Goal: Task Accomplishment & Management: Manage account settings

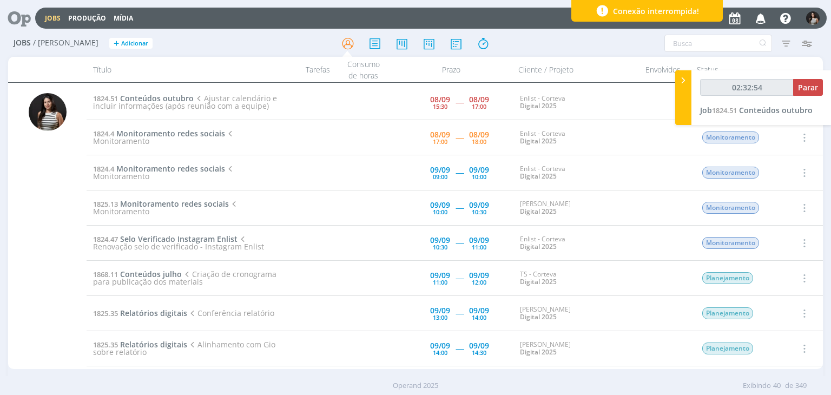
type input "02:32:55"
click at [808, 86] on span "Parar" at bounding box center [808, 87] width 20 height 10
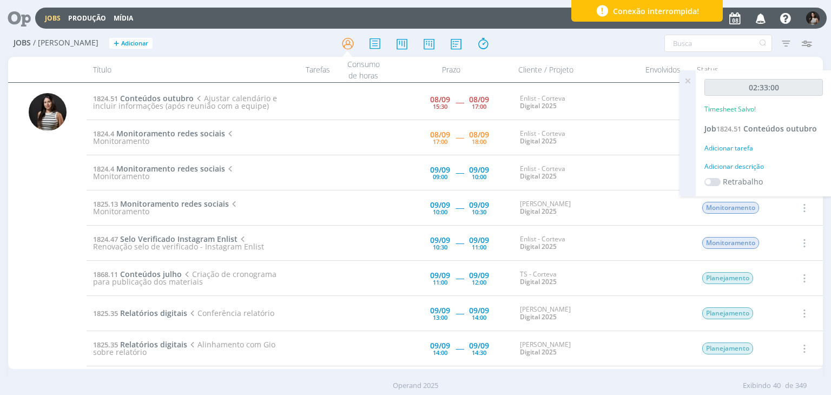
click at [690, 76] on icon at bounding box center [687, 80] width 19 height 21
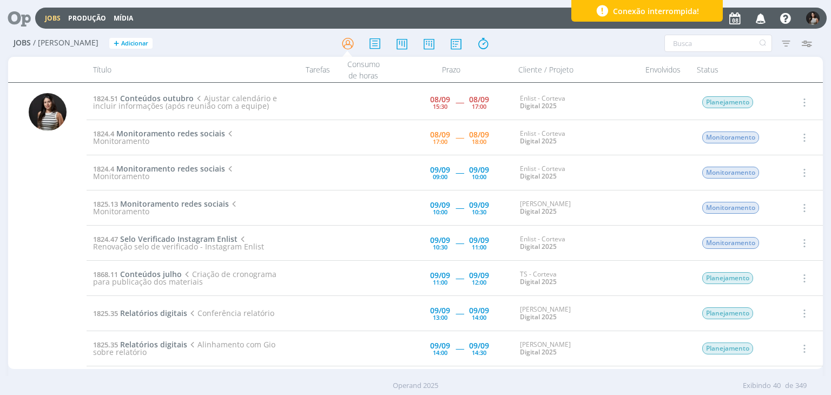
click at [805, 135] on icon "button" at bounding box center [804, 137] width 12 height 13
click at [779, 206] on link "Iniciar timesheet" at bounding box center [774, 207] width 86 height 17
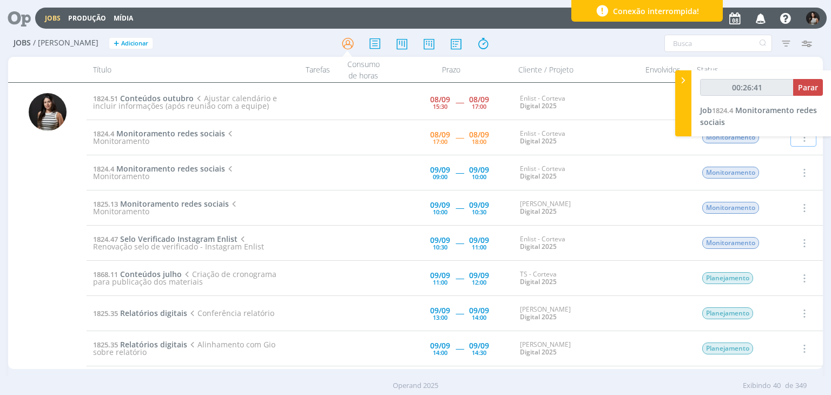
type input "00:26:42"
click at [808, 87] on span "Parar" at bounding box center [808, 87] width 20 height 10
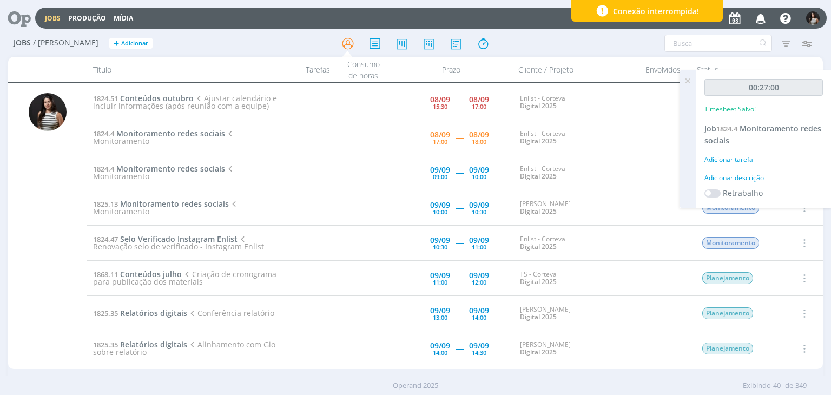
click at [686, 78] on icon at bounding box center [687, 80] width 19 height 21
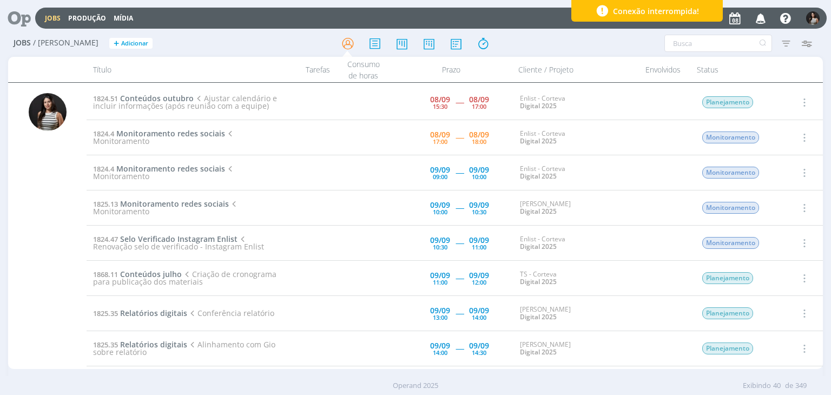
click at [799, 138] on icon "button" at bounding box center [804, 137] width 12 height 13
click at [766, 171] on link "Concluir" at bounding box center [774, 173] width 86 height 17
click at [172, 94] on span "Conteúdos outubro" at bounding box center [157, 98] width 74 height 10
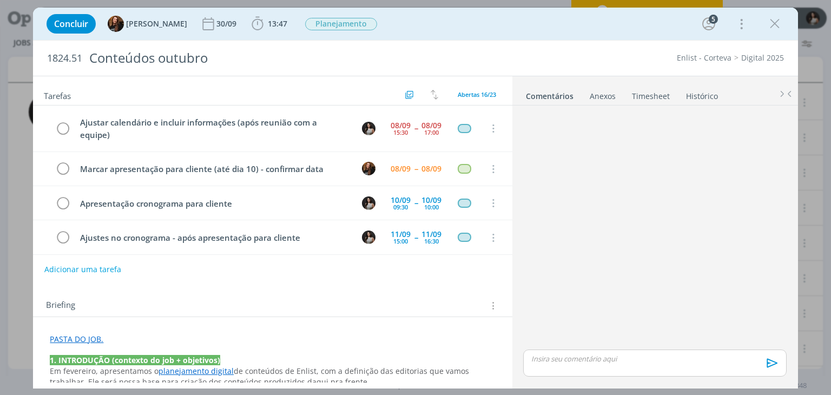
click at [652, 97] on link "Timesheet" at bounding box center [651, 94] width 39 height 16
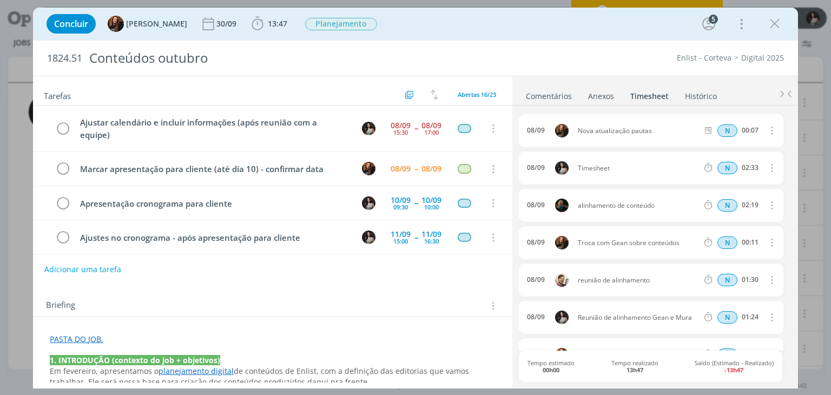
click at [768, 166] on icon "dialog" at bounding box center [771, 167] width 12 height 13
click at [749, 200] on link "Editar" at bounding box center [741, 203] width 86 height 17
drag, startPoint x: 617, startPoint y: 167, endPoint x: 568, endPoint y: 167, distance: 48.7
click at [568, 167] on div "[DATE] 17:33 Timesheet Selecione a tarefa N 02:33" at bounding box center [651, 168] width 264 height 33
click at [585, 109] on div "08/09 Nova atualização pautas N 00:07 Excluir [DATE] 17:33 Planejamento Selecio…" at bounding box center [655, 246] width 272 height 281
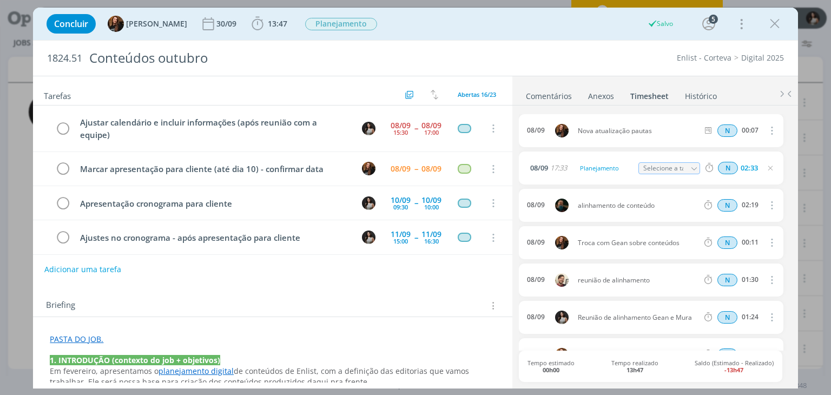
click at [562, 91] on link "Comentários" at bounding box center [549, 94] width 47 height 16
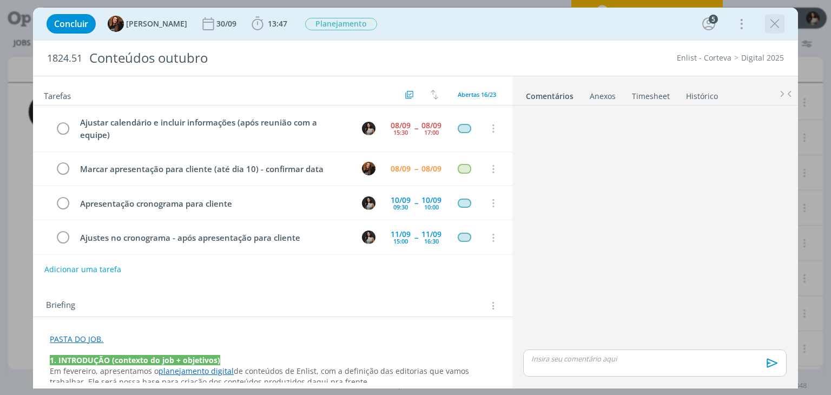
click at [770, 31] on icon "dialog" at bounding box center [775, 24] width 16 height 16
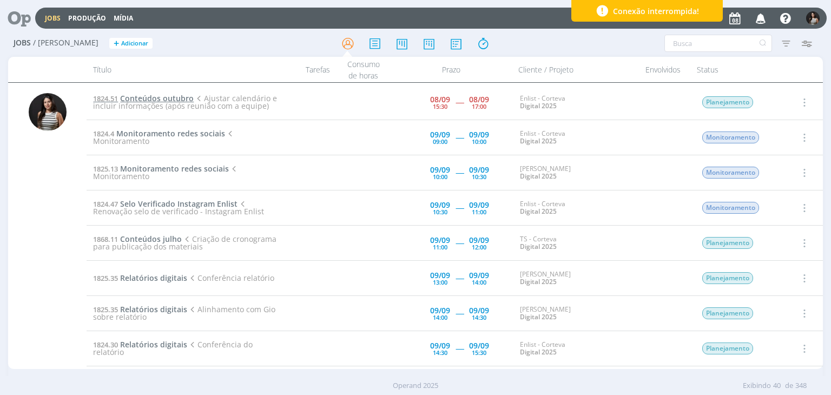
click at [175, 94] on span "Conteúdos outubro" at bounding box center [157, 98] width 74 height 10
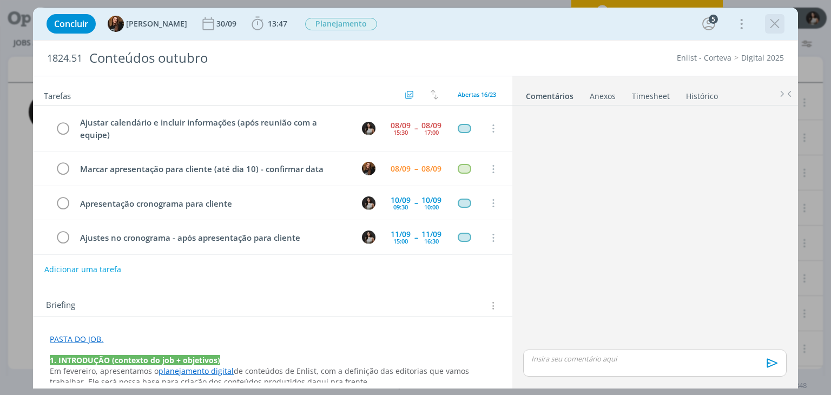
click at [770, 28] on icon "dialog" at bounding box center [775, 24] width 16 height 16
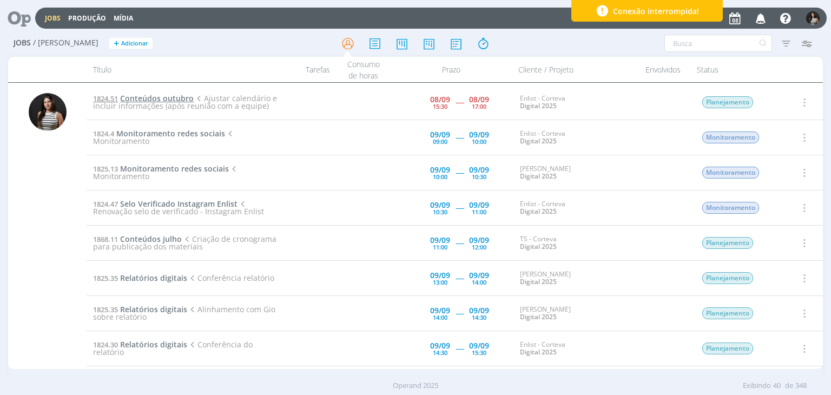
click at [178, 96] on span "Conteúdos outubro" at bounding box center [157, 98] width 74 height 10
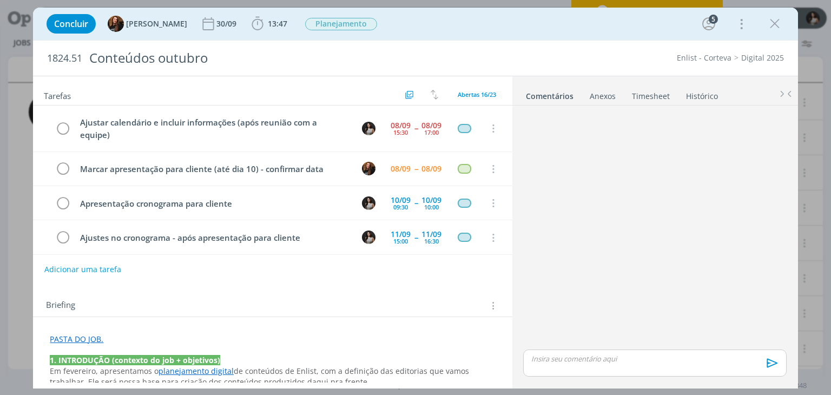
click at [650, 95] on link "Timesheet" at bounding box center [651, 94] width 39 height 16
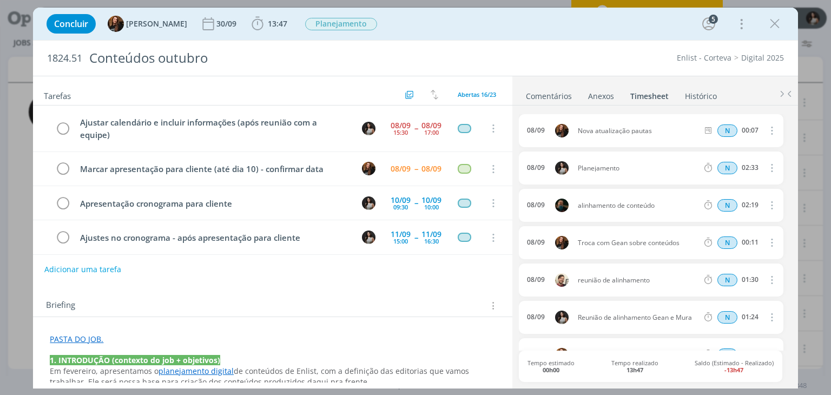
click at [543, 93] on link "Comentários" at bounding box center [549, 94] width 47 height 16
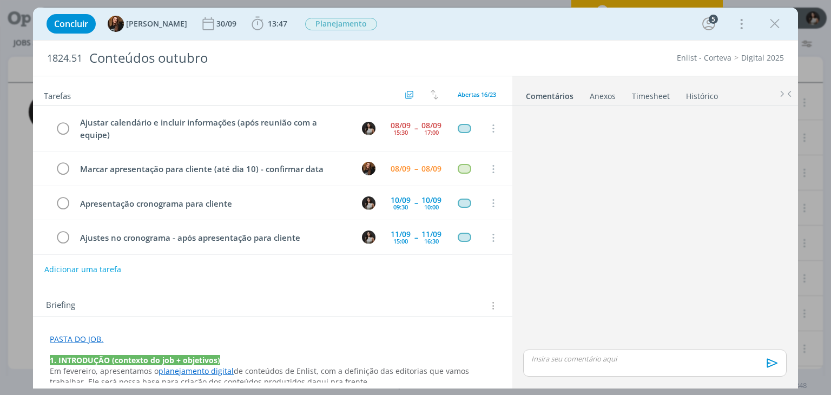
click at [588, 360] on p "dialog" at bounding box center [655, 359] width 246 height 10
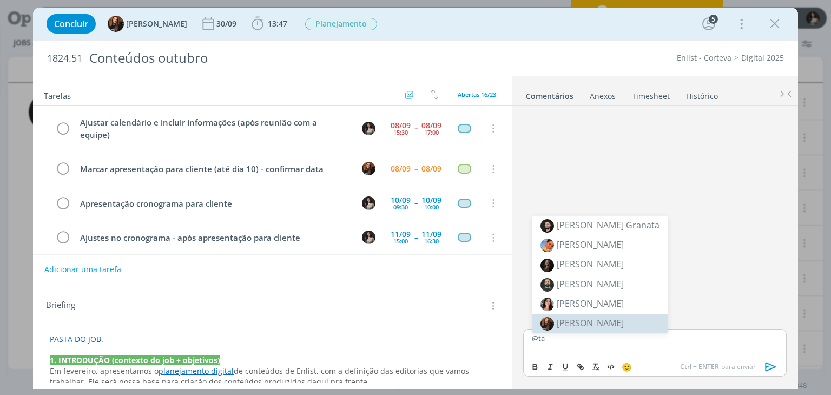
click at [560, 328] on li "[PERSON_NAME]" at bounding box center [600, 323] width 135 height 19
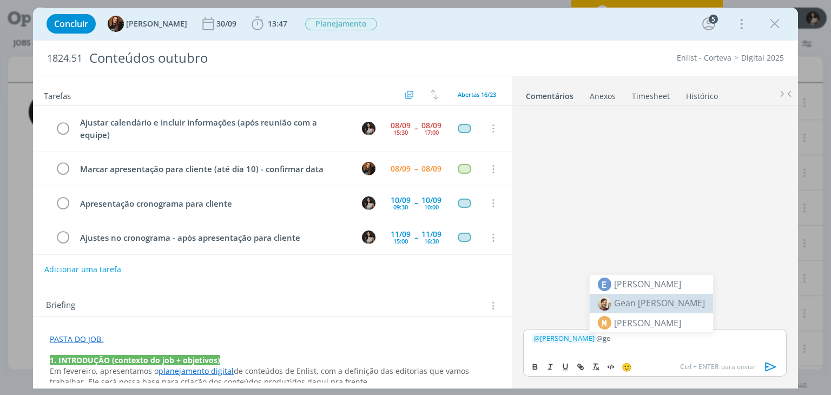
click at [622, 308] on span "Gean [PERSON_NAME]" at bounding box center [659, 303] width 91 height 12
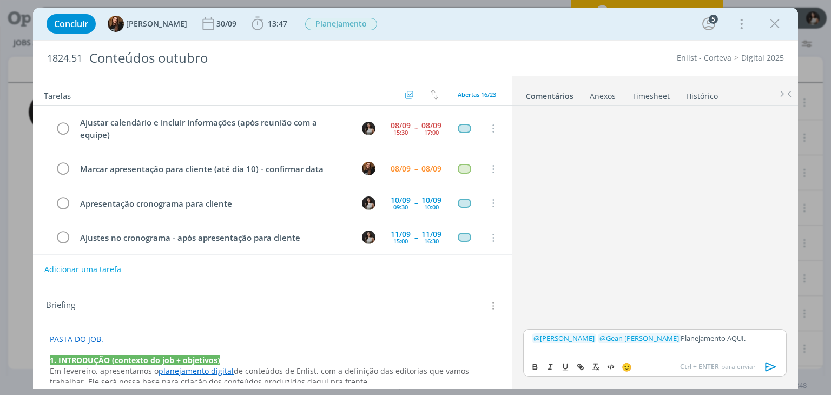
drag, startPoint x: 730, startPoint y: 336, endPoint x: 705, endPoint y: 340, distance: 24.7
click at [705, 340] on p "﻿ @ [PERSON_NAME] ﻿ ﻿ @ Gean [PERSON_NAME] ﻿ Planejamento AQUI." at bounding box center [655, 338] width 246 height 10
click at [534, 368] on icon "dialog" at bounding box center [536, 368] width 4 height 2
click at [580, 369] on icon "dialog" at bounding box center [581, 368] width 3 height 3
type input "AQUI."
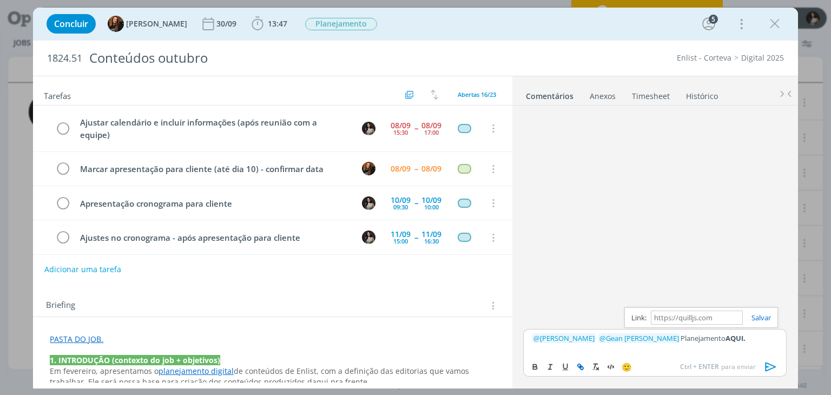
paste input "[URL][DOMAIN_NAME]"
type input "[URL][DOMAIN_NAME]"
click at [766, 316] on link "dialog" at bounding box center [757, 318] width 28 height 10
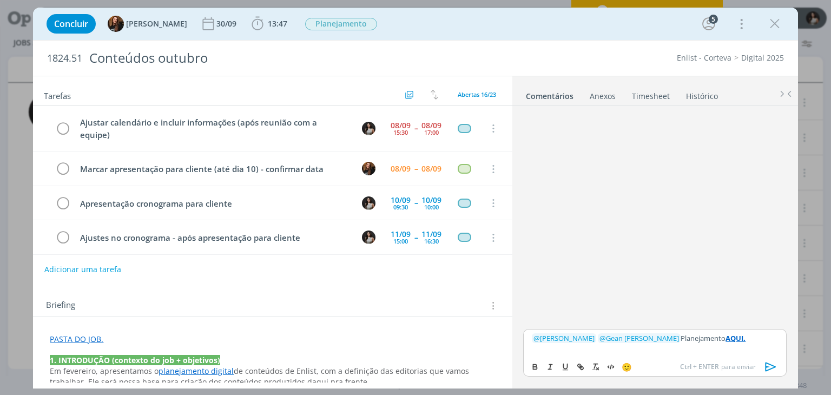
click at [772, 370] on icon "dialog" at bounding box center [771, 367] width 16 height 16
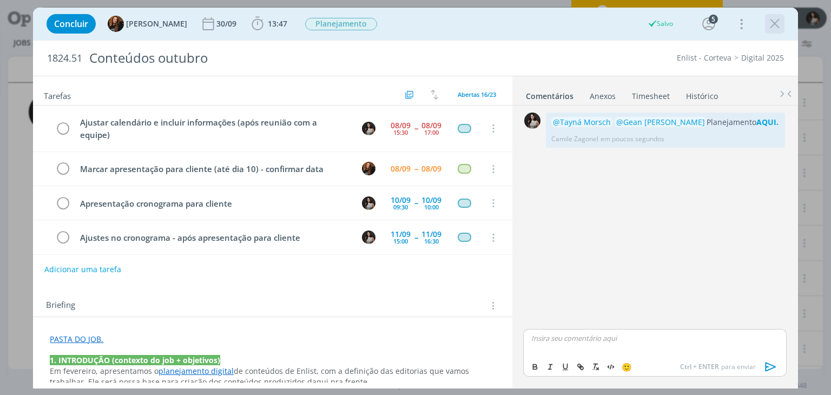
click at [773, 24] on icon "dialog" at bounding box center [775, 24] width 16 height 16
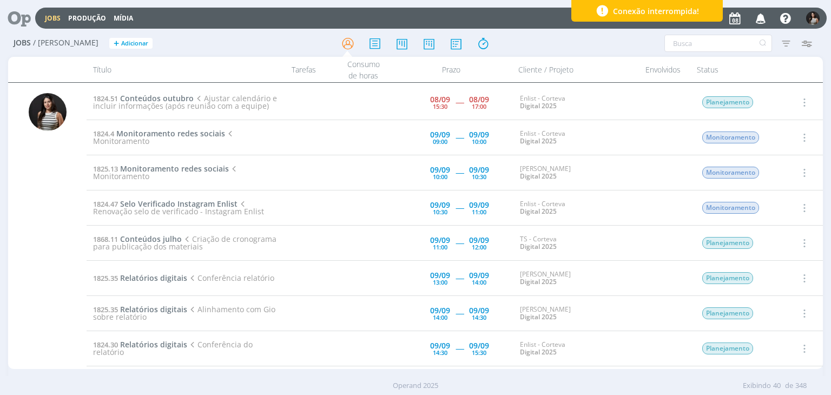
click at [799, 97] on icon "button" at bounding box center [804, 102] width 12 height 13
click at [777, 135] on link "Concluir" at bounding box center [774, 137] width 86 height 17
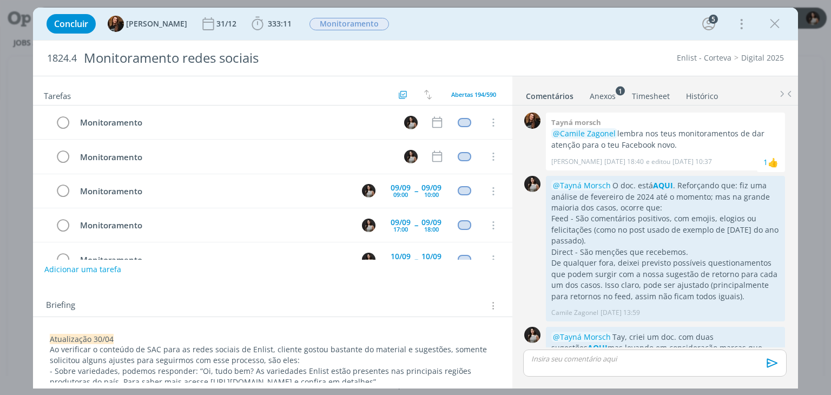
scroll to position [272, 0]
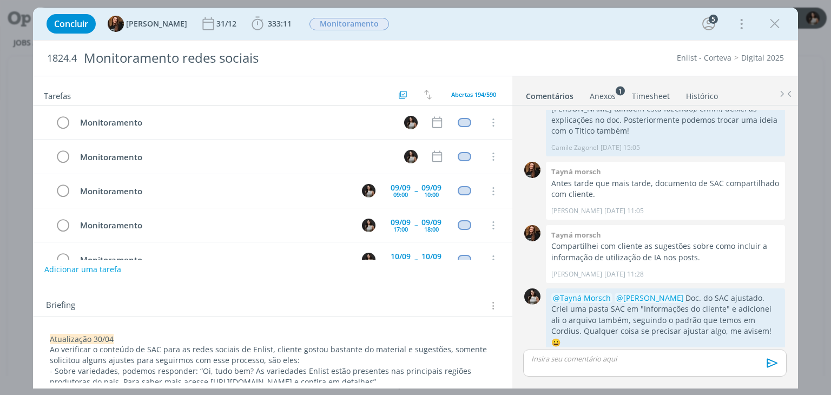
click at [650, 96] on link "Timesheet" at bounding box center [651, 94] width 39 height 16
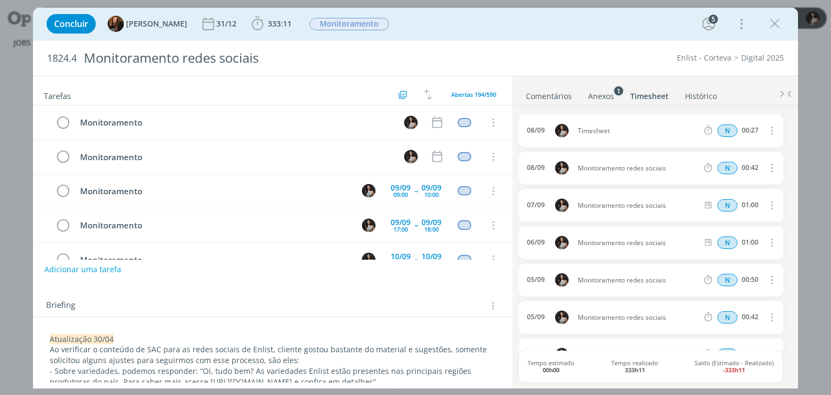
click at [769, 132] on icon "dialog" at bounding box center [771, 130] width 12 height 13
click at [716, 167] on link "Editar" at bounding box center [741, 166] width 86 height 17
drag, startPoint x: 630, startPoint y: 131, endPoint x: 553, endPoint y: 137, distance: 76.6
click at [553, 137] on div "08/09 18:00 Timesheet Selecione a tarefa N 00:27" at bounding box center [651, 130] width 264 height 33
click at [578, 77] on ul "Comentários Anexos 1 Timesheet Histórico" at bounding box center [656, 90] width 286 height 29
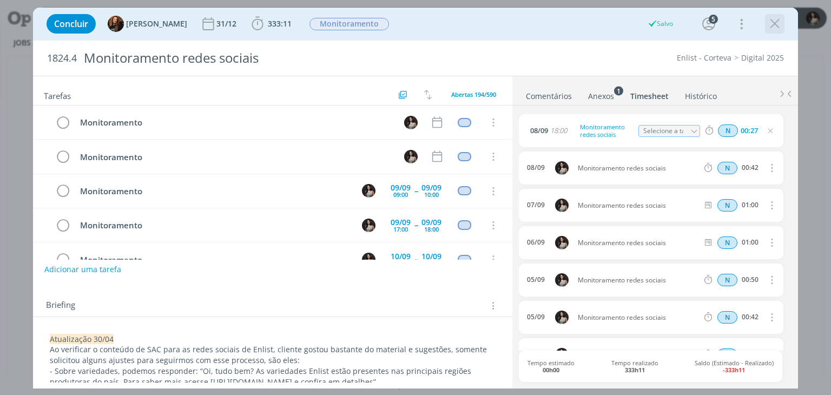
click at [778, 23] on icon "dialog" at bounding box center [775, 24] width 16 height 16
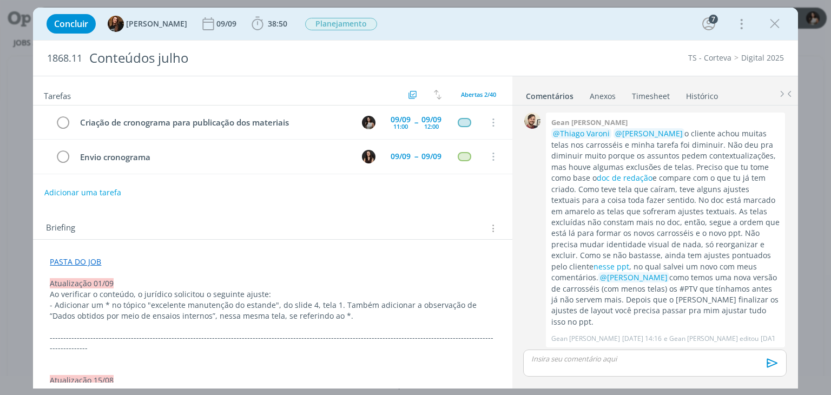
scroll to position [1345, 0]
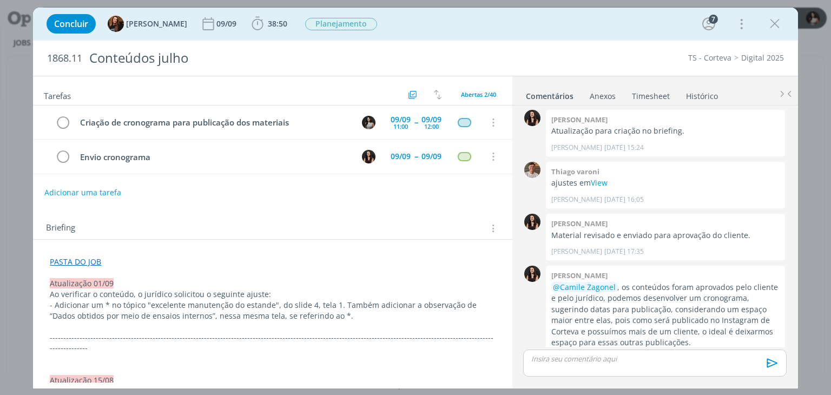
click at [82, 260] on link "PASTA DO JOB" at bounding box center [75, 262] width 51 height 10
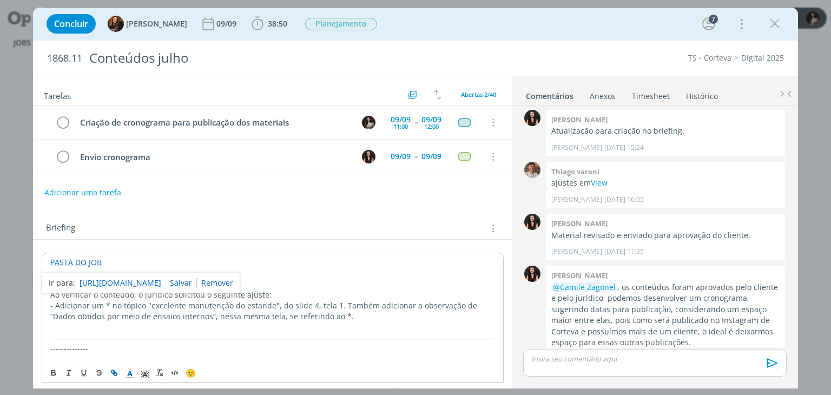
click at [116, 284] on link "https://sobeae.sharepoint.com/:f:/s/SOBEAE/Ep8Nk42cUWtJhlaHegG6bd4BmK0uLBFoOF4J…" at bounding box center [121, 283] width 82 height 14
click at [778, 27] on icon "dialog" at bounding box center [775, 24] width 16 height 16
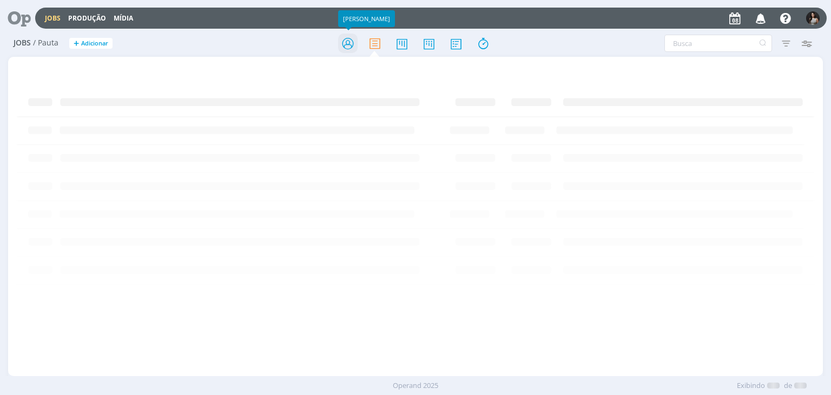
click at [343, 48] on icon at bounding box center [347, 43] width 19 height 21
